Goal: Communication & Community: Answer question/provide support

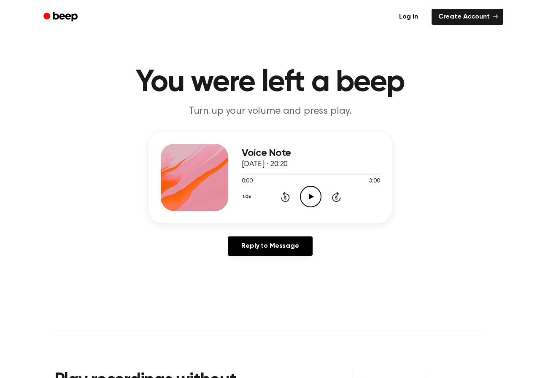
scroll to position [411, 0]
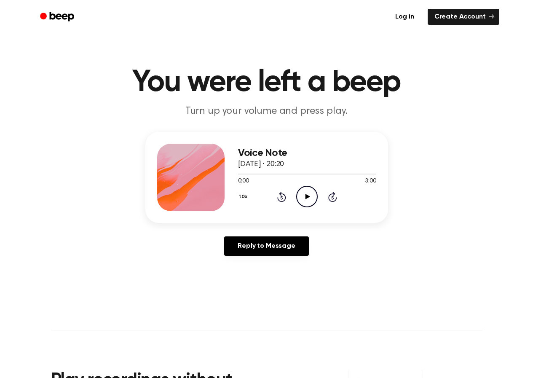
click at [304, 197] on icon "Play Audio" at bounding box center [306, 196] width 21 height 21
click at [304, 197] on icon "Pause Audio" at bounding box center [306, 196] width 21 height 21
click at [273, 246] on link "Reply to Message" at bounding box center [266, 245] width 84 height 19
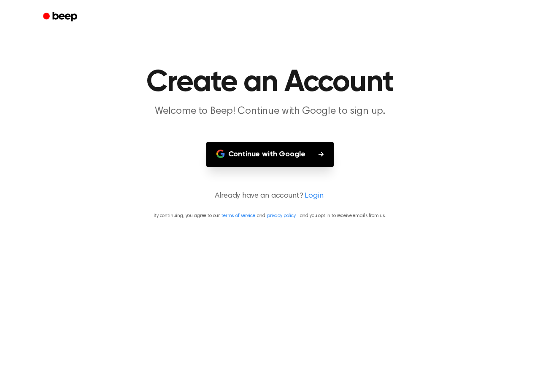
click at [271, 151] on button "Continue with Google" at bounding box center [270, 154] width 128 height 25
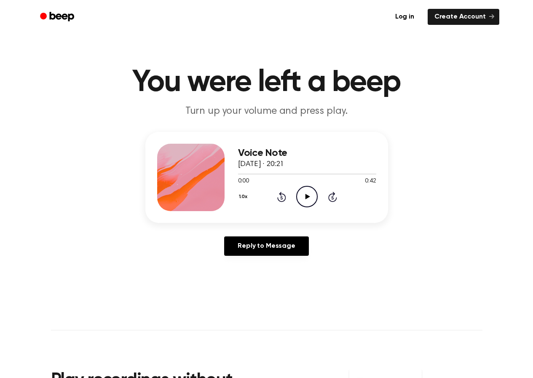
scroll to position [411, 0]
click at [308, 196] on icon at bounding box center [308, 196] width 5 height 5
click at [308, 196] on icon at bounding box center [307, 196] width 4 height 5
click at [283, 196] on icon "Rewind 5 seconds" at bounding box center [281, 196] width 9 height 11
click at [309, 196] on icon at bounding box center [308, 196] width 5 height 5
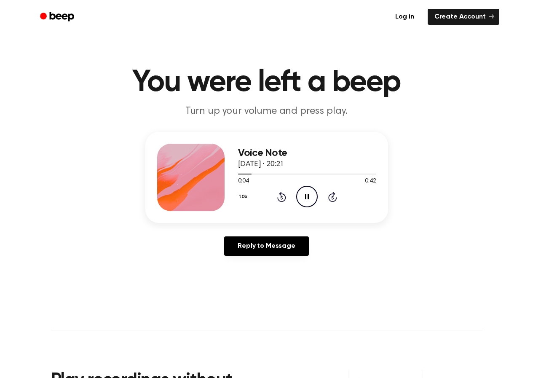
click at [307, 201] on icon "Pause Audio" at bounding box center [306, 196] width 21 height 21
click at [243, 195] on button "1.0x" at bounding box center [244, 197] width 13 height 14
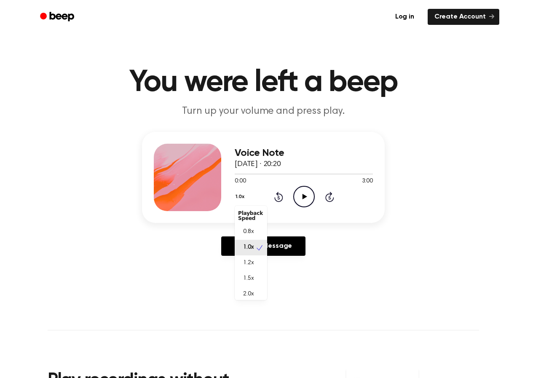
click at [243, 195] on button "1.0x" at bounding box center [241, 197] width 13 height 14
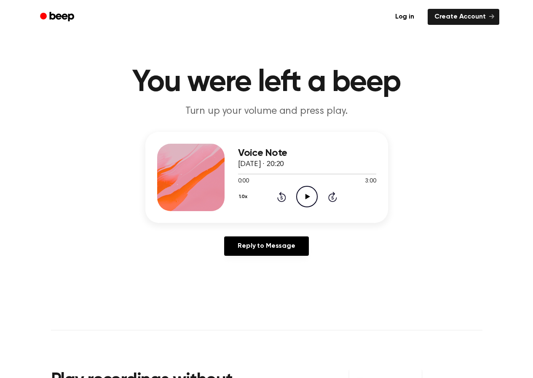
click at [280, 200] on icon "Rewind 5 seconds" at bounding box center [281, 196] width 9 height 11
click at [281, 196] on icon at bounding box center [282, 197] width 2 height 3
click at [307, 196] on icon at bounding box center [308, 196] width 5 height 5
click at [285, 197] on icon at bounding box center [281, 197] width 9 height 10
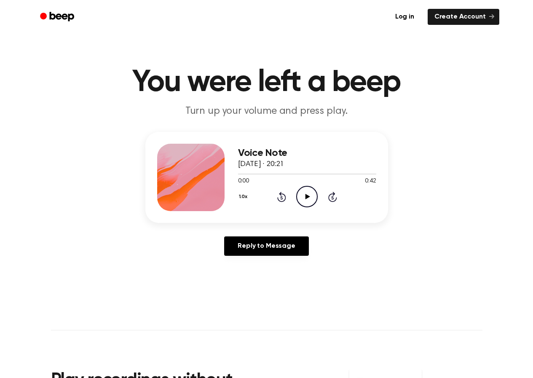
click at [309, 195] on icon "Play Audio" at bounding box center [306, 196] width 21 height 21
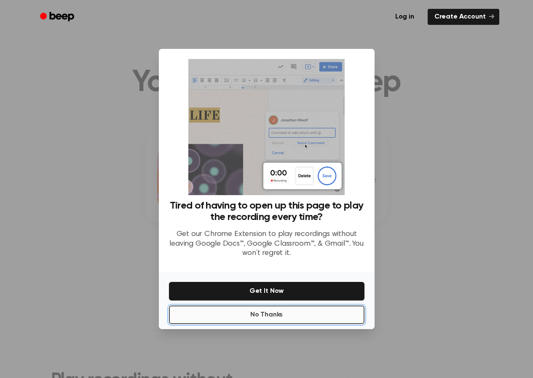
click at [292, 317] on button "No Thanks" at bounding box center [267, 315] width 196 height 19
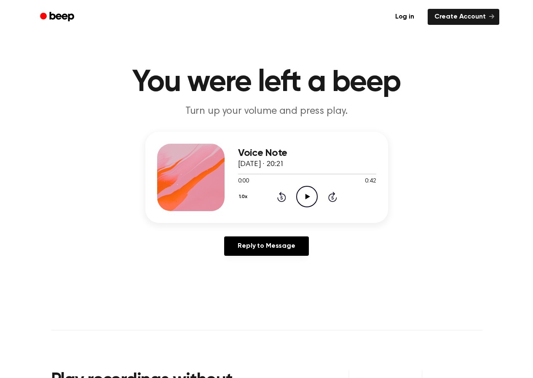
click at [308, 197] on icon at bounding box center [308, 196] width 5 height 5
